Goal: Task Accomplishment & Management: Manage account settings

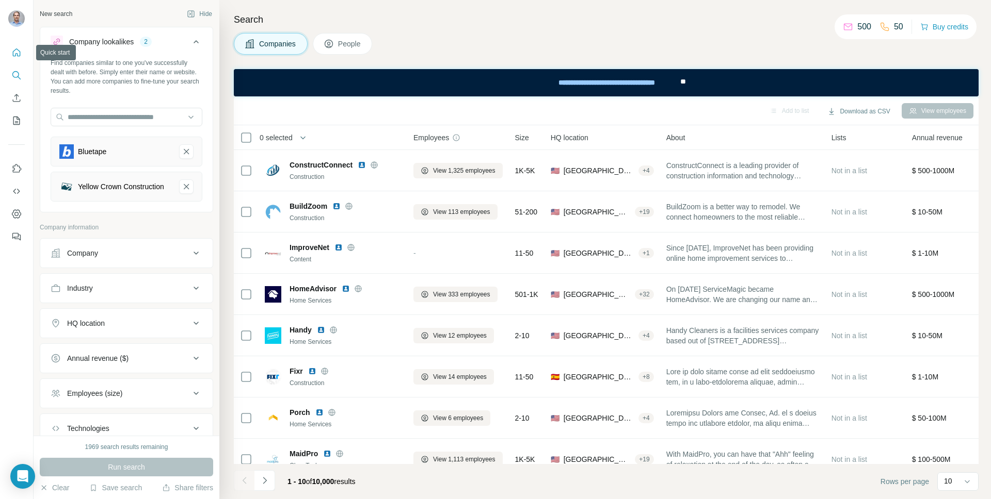
click at [17, 51] on icon "Quick start" at bounding box center [16, 52] width 10 height 10
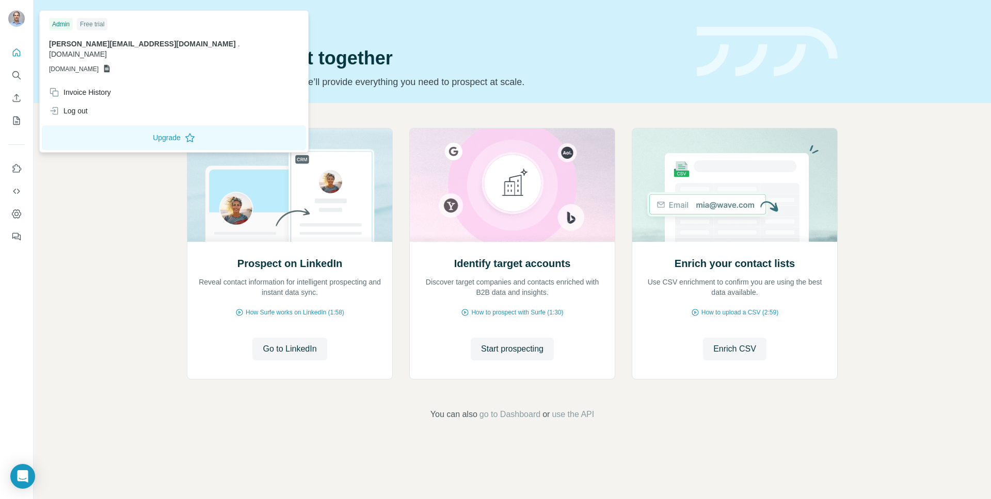
click at [15, 22] on img at bounding box center [16, 18] width 17 height 17
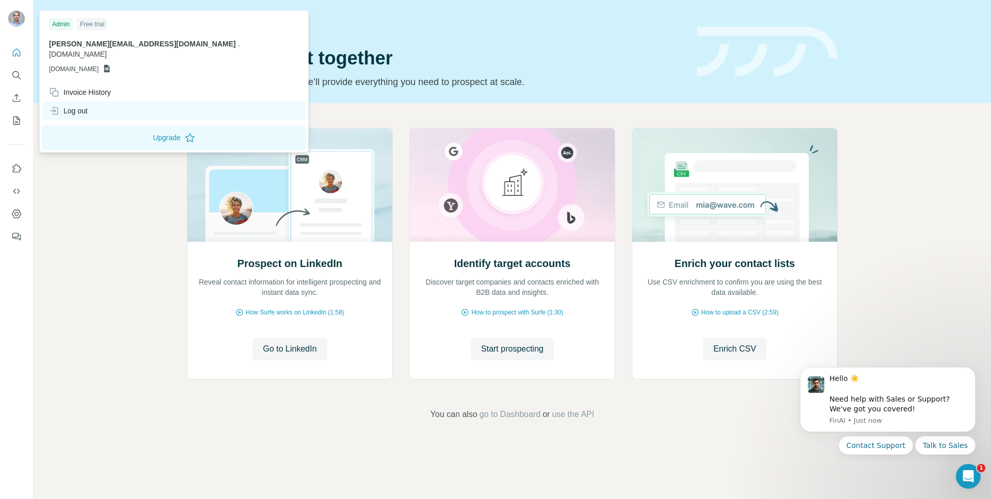
click at [70, 106] on div "Log out" at bounding box center [68, 111] width 39 height 10
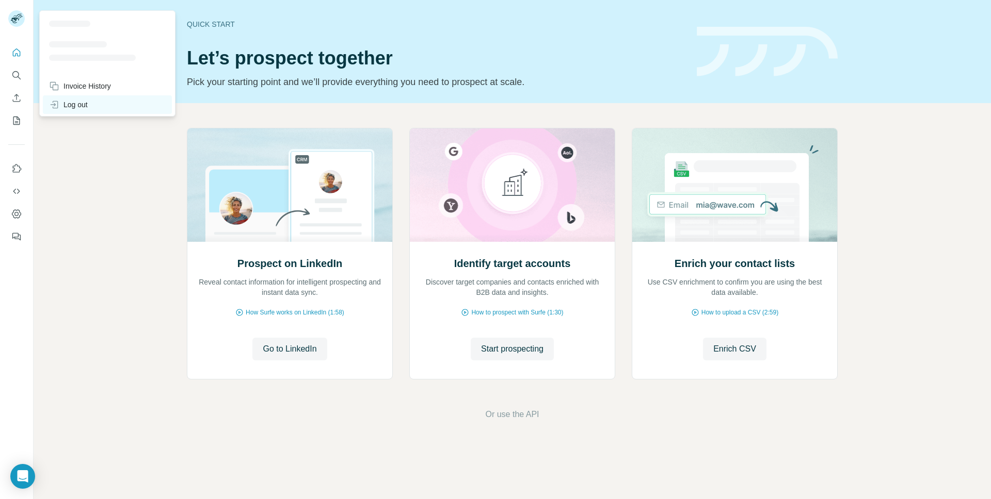
click at [85, 103] on div "Log out" at bounding box center [68, 105] width 39 height 10
